Goal: Transaction & Acquisition: Register for event/course

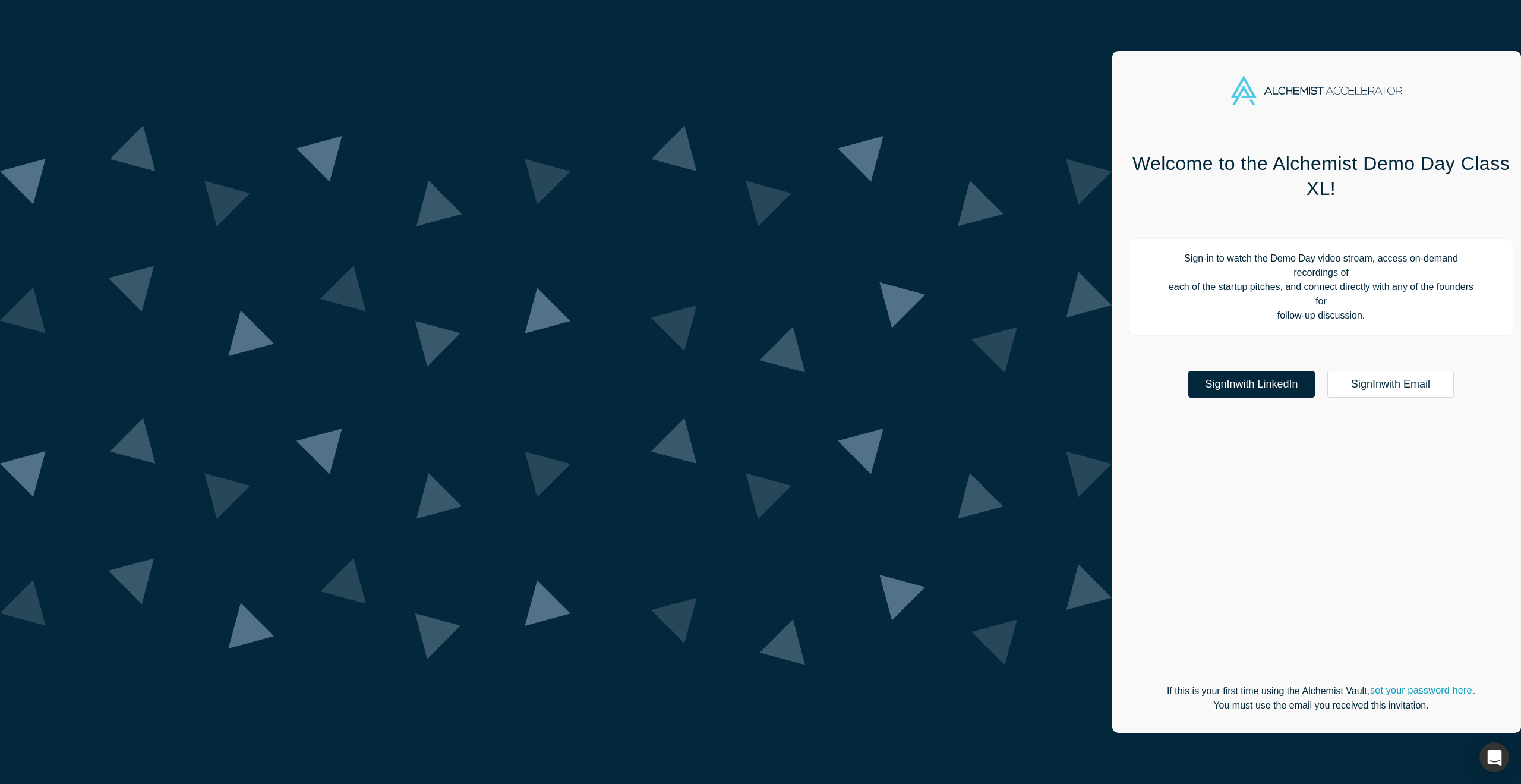
click at [1189, 371] on link "Sign In with LinkedIn" at bounding box center [1252, 384] width 126 height 27
